Goal: Transaction & Acquisition: Purchase product/service

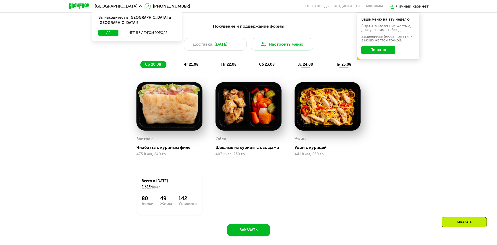
scroll to position [313, 0]
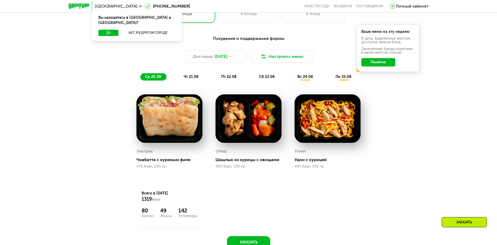
click at [187, 78] on span "чт 21.08" at bounding box center [191, 77] width 15 height 4
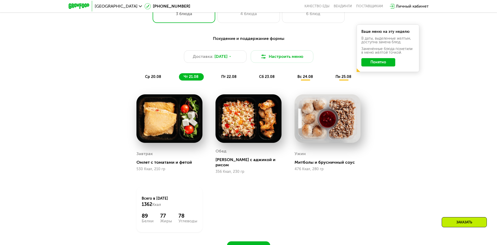
click at [228, 79] on span "пт 22.08" at bounding box center [228, 77] width 15 height 4
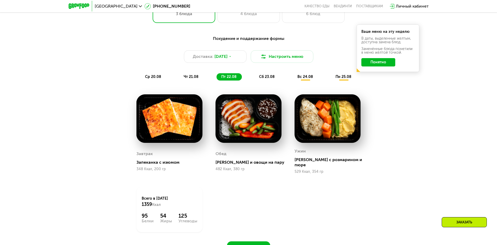
click at [265, 79] on span "сб 23.08" at bounding box center [267, 77] width 16 height 4
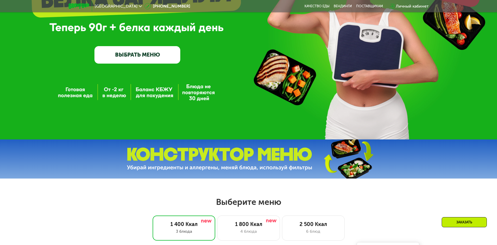
scroll to position [104, 0]
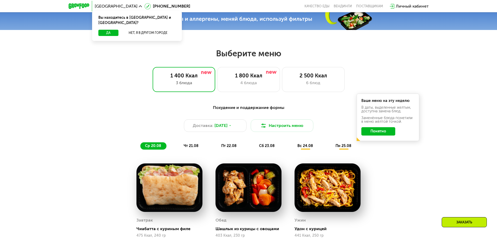
scroll to position [235, 0]
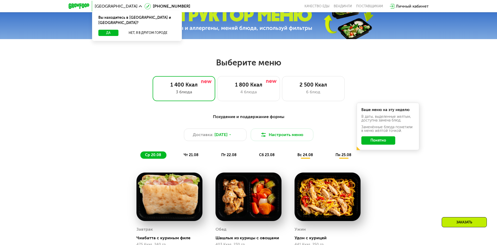
click at [191, 156] on span "чт 21.08" at bounding box center [191, 155] width 15 height 4
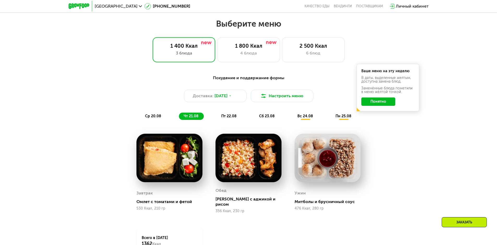
scroll to position [287, 0]
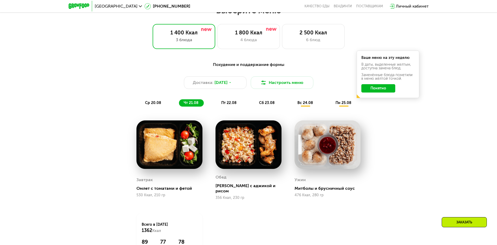
click at [228, 105] on span "пт 22.08" at bounding box center [228, 103] width 15 height 4
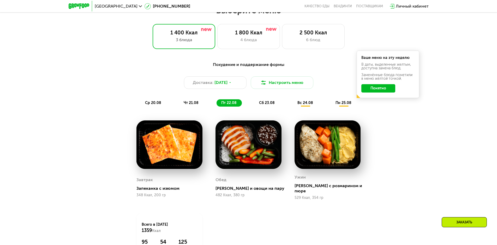
click at [265, 103] on span "сб 23.08" at bounding box center [267, 103] width 16 height 4
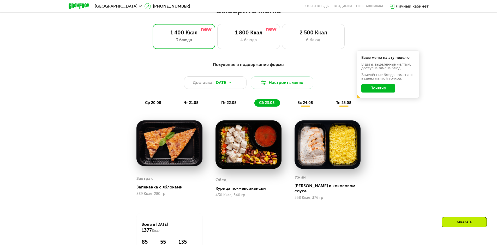
click at [299, 104] on span "вс 24.08" at bounding box center [306, 103] width 16 height 4
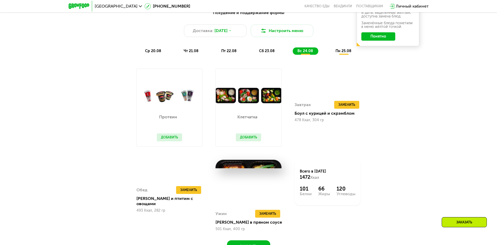
scroll to position [339, 0]
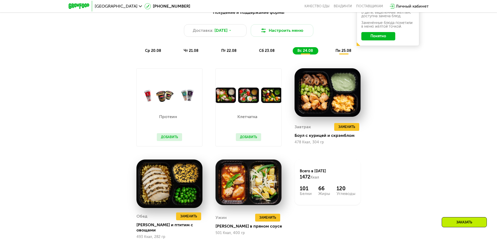
click at [346, 53] on span "пн 25.08" at bounding box center [344, 51] width 16 height 4
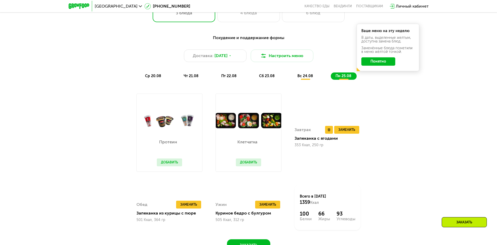
scroll to position [287, 0]
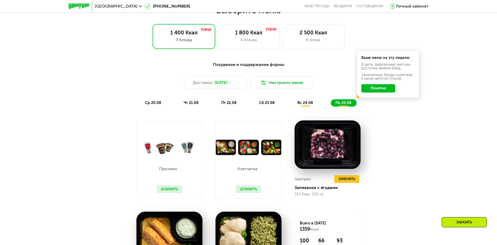
click at [240, 163] on div "Клетчатка Добавить" at bounding box center [249, 176] width 36 height 43
click at [195, 174] on div "Протеин Добавить" at bounding box center [170, 160] width 66 height 78
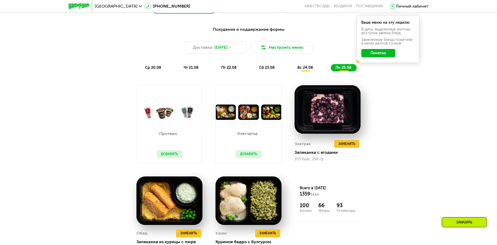
scroll to position [313, 0]
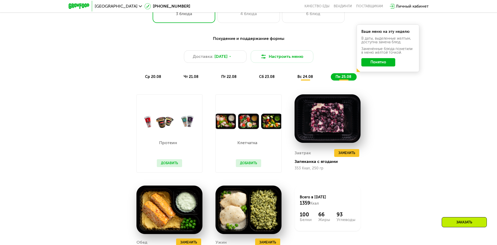
click at [303, 79] on span "вс 24.08" at bounding box center [306, 77] width 16 height 4
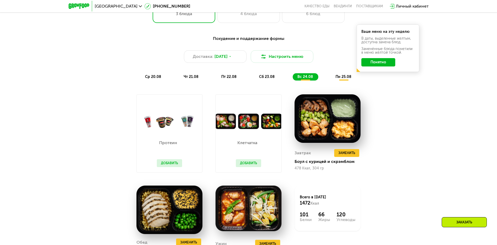
click at [266, 79] on span "сб 23.08" at bounding box center [267, 77] width 16 height 4
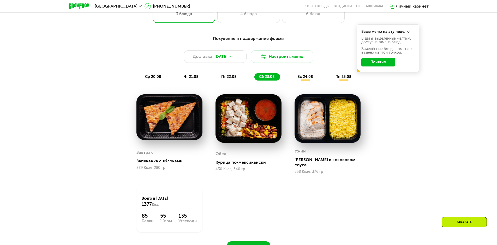
click at [303, 79] on span "вс 24.08" at bounding box center [306, 77] width 16 height 4
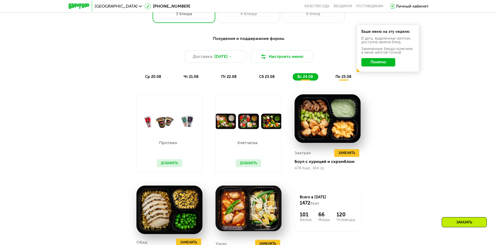
click at [241, 164] on button "Добавить" at bounding box center [248, 164] width 25 height 8
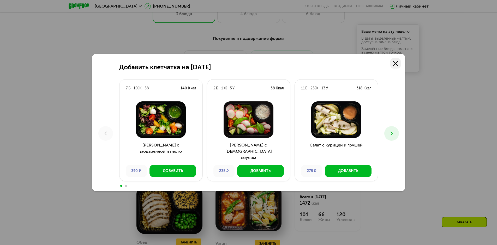
click at [398, 66] on link at bounding box center [396, 63] width 10 height 10
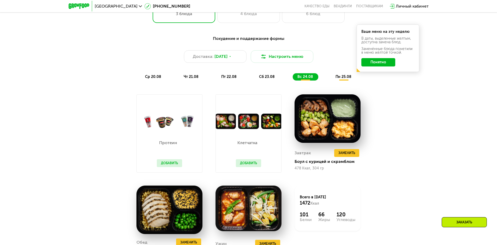
click at [173, 167] on button "Добавить" at bounding box center [169, 164] width 25 height 8
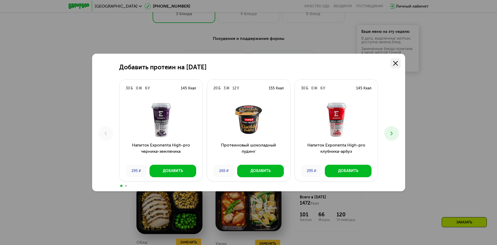
click at [393, 64] on link at bounding box center [396, 63] width 10 height 10
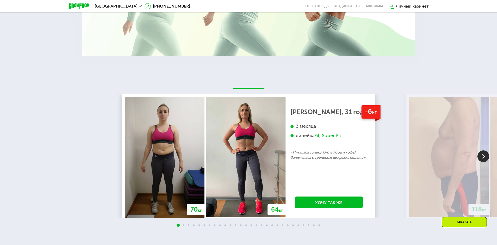
scroll to position [914, 0]
